Goal: Task Accomplishment & Management: Manage account settings

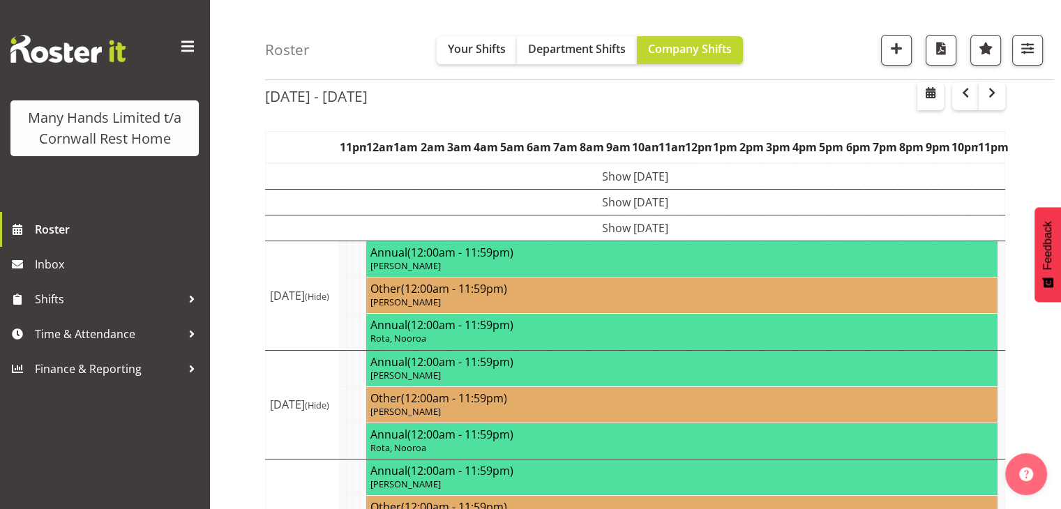
scroll to position [84, 0]
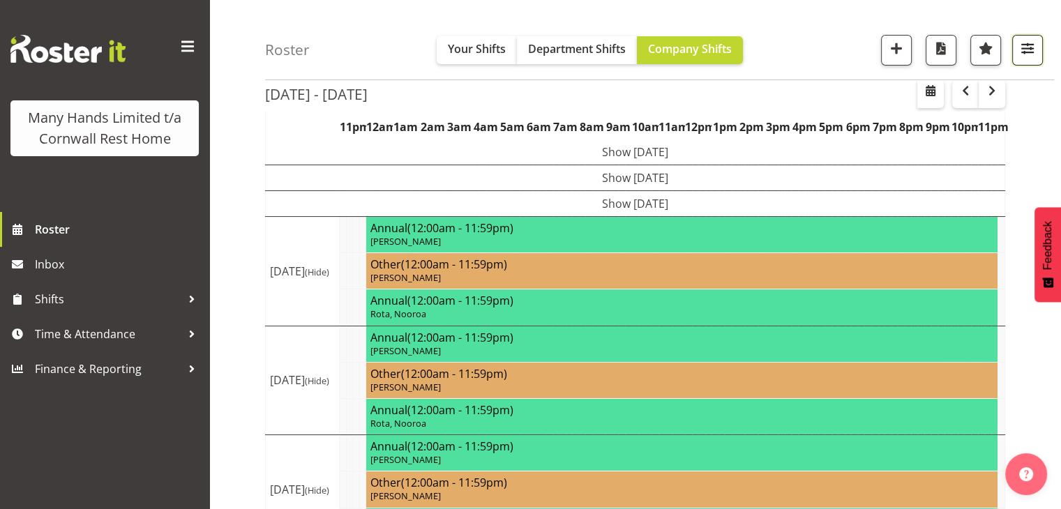
click at [1031, 59] on button "button" at bounding box center [1027, 50] width 31 height 31
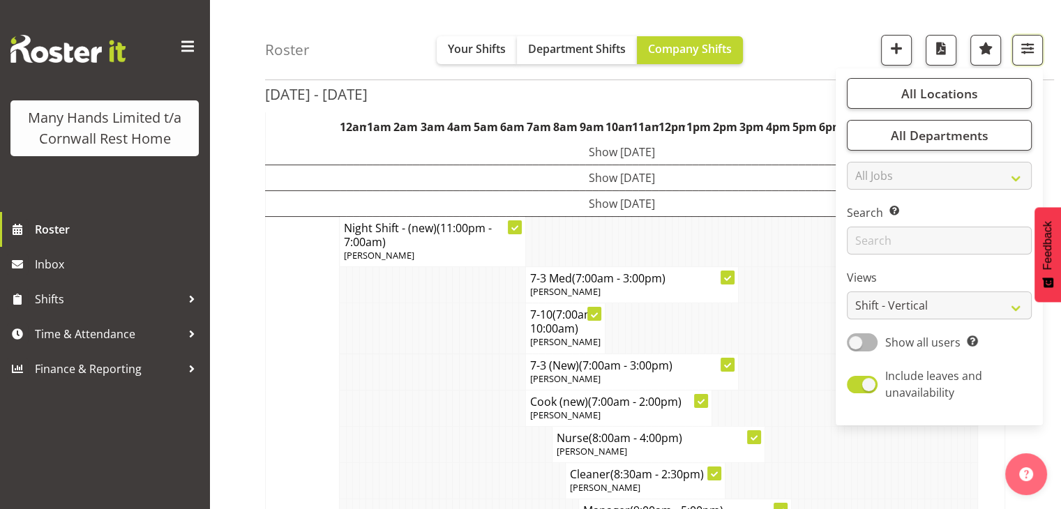
scroll to position [127, 0]
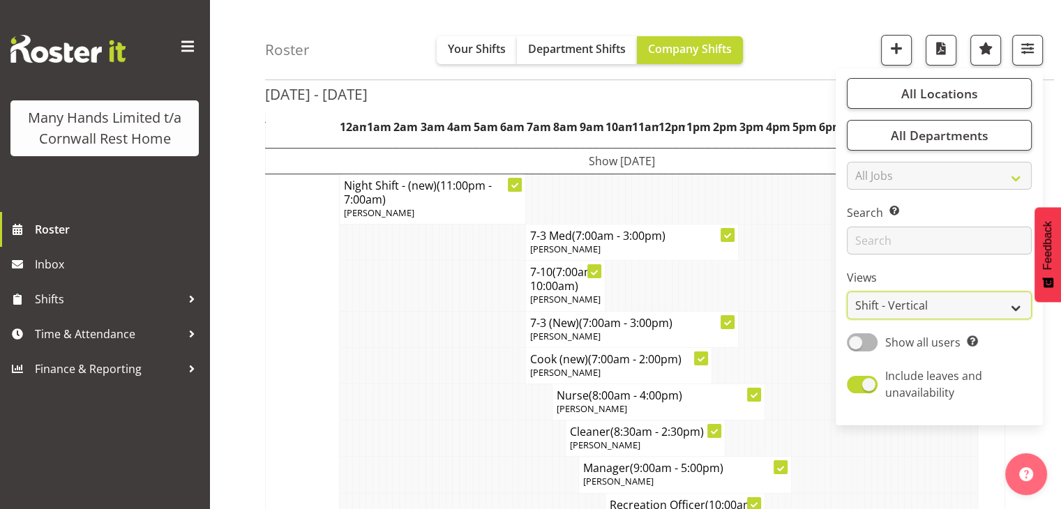
click at [1011, 307] on select "Staff Role Shift - Horizontal Shift - Vertical Staff - Location" at bounding box center [938, 305] width 185 height 28
select select "staff"
click at [847, 291] on select "Staff Role Shift - Horizontal Shift - Vertical Staff - Location" at bounding box center [938, 305] width 185 height 28
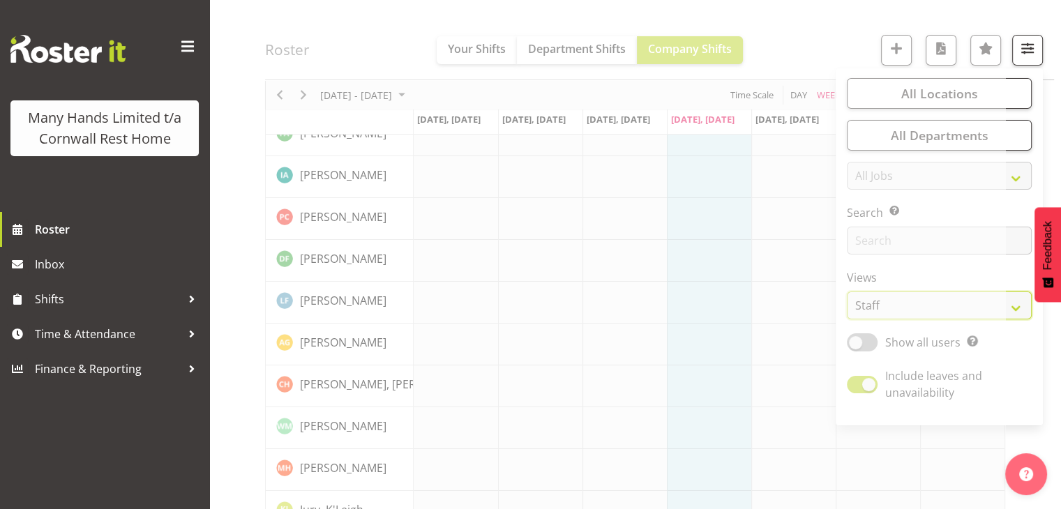
scroll to position [117, 0]
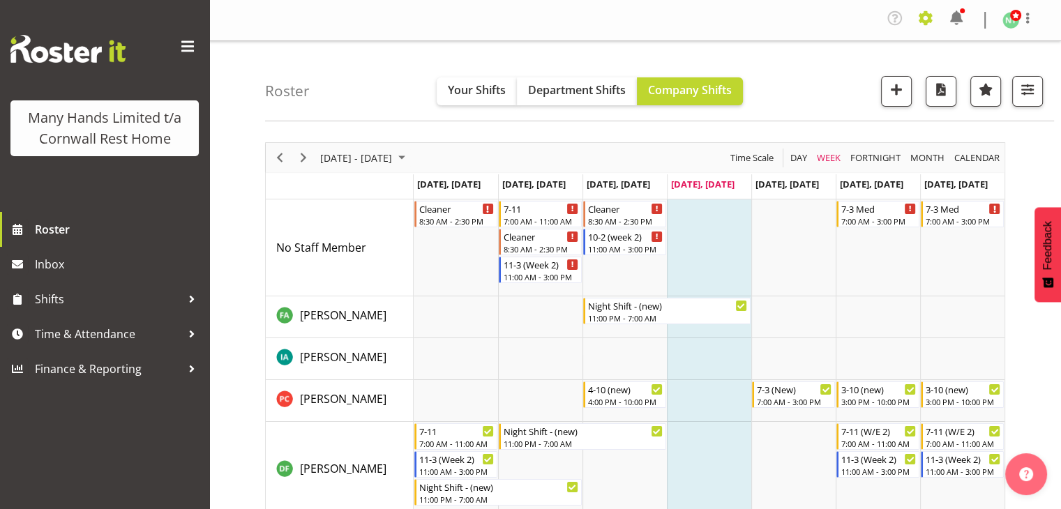
click at [923, 17] on span at bounding box center [925, 18] width 22 height 22
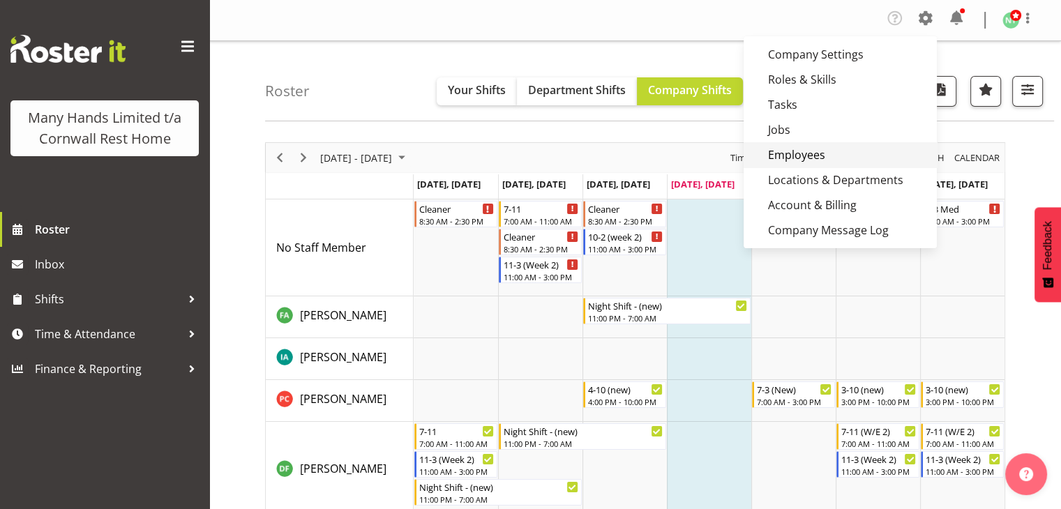
click at [806, 153] on link "Employees" at bounding box center [839, 154] width 193 height 25
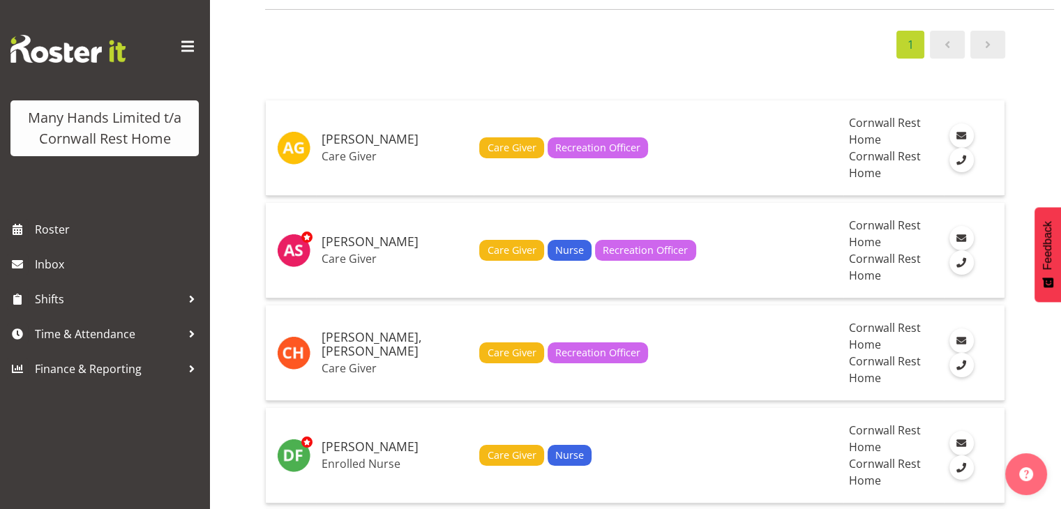
scroll to position [114, 0]
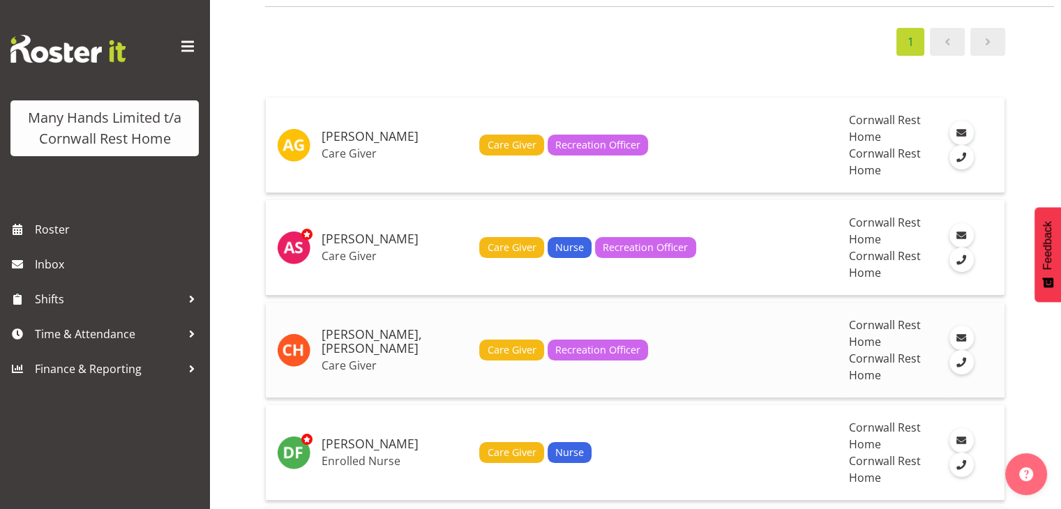
click at [361, 358] on p "Care Giver" at bounding box center [394, 365] width 146 height 14
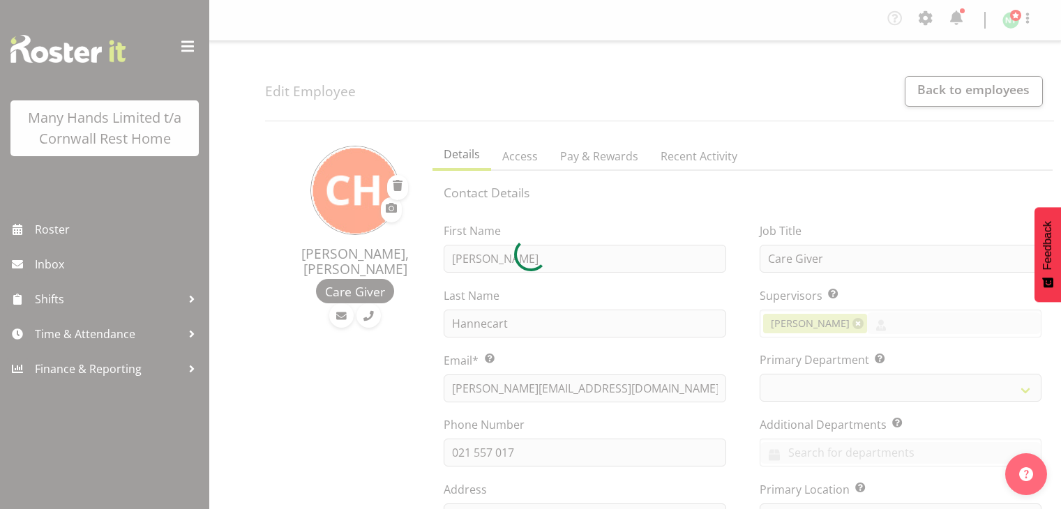
select select "TimelineWeek"
select select
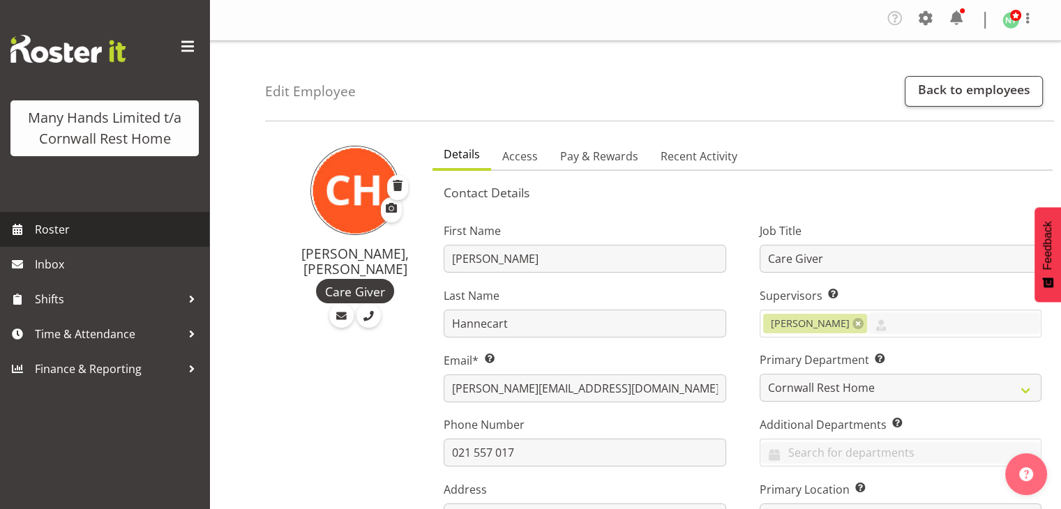
click at [75, 227] on span "Roster" at bounding box center [118, 229] width 167 height 21
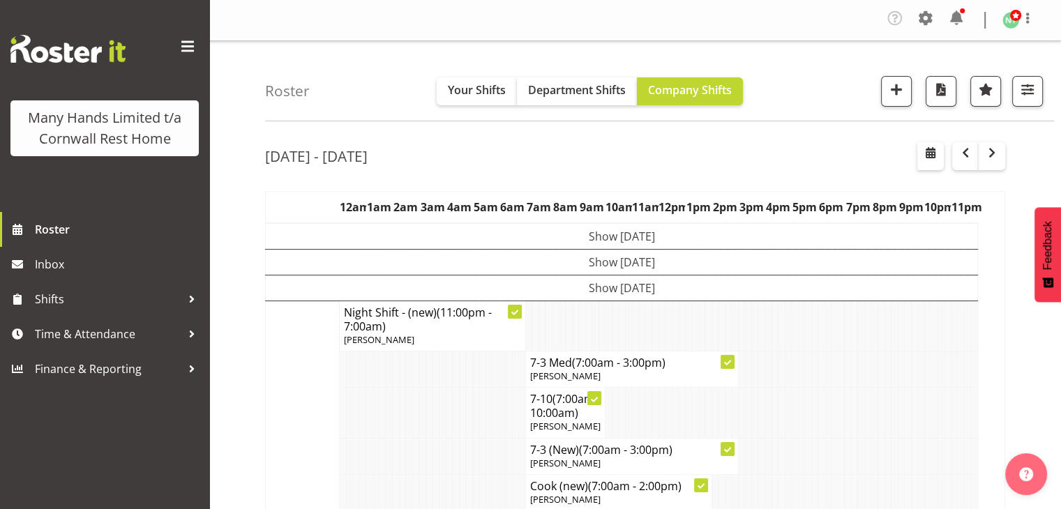
click at [366, 354] on td at bounding box center [369, 369] width 7 height 36
click at [75, 231] on span "Roster" at bounding box center [118, 229] width 167 height 21
